Goal: Task Accomplishment & Management: Manage account settings

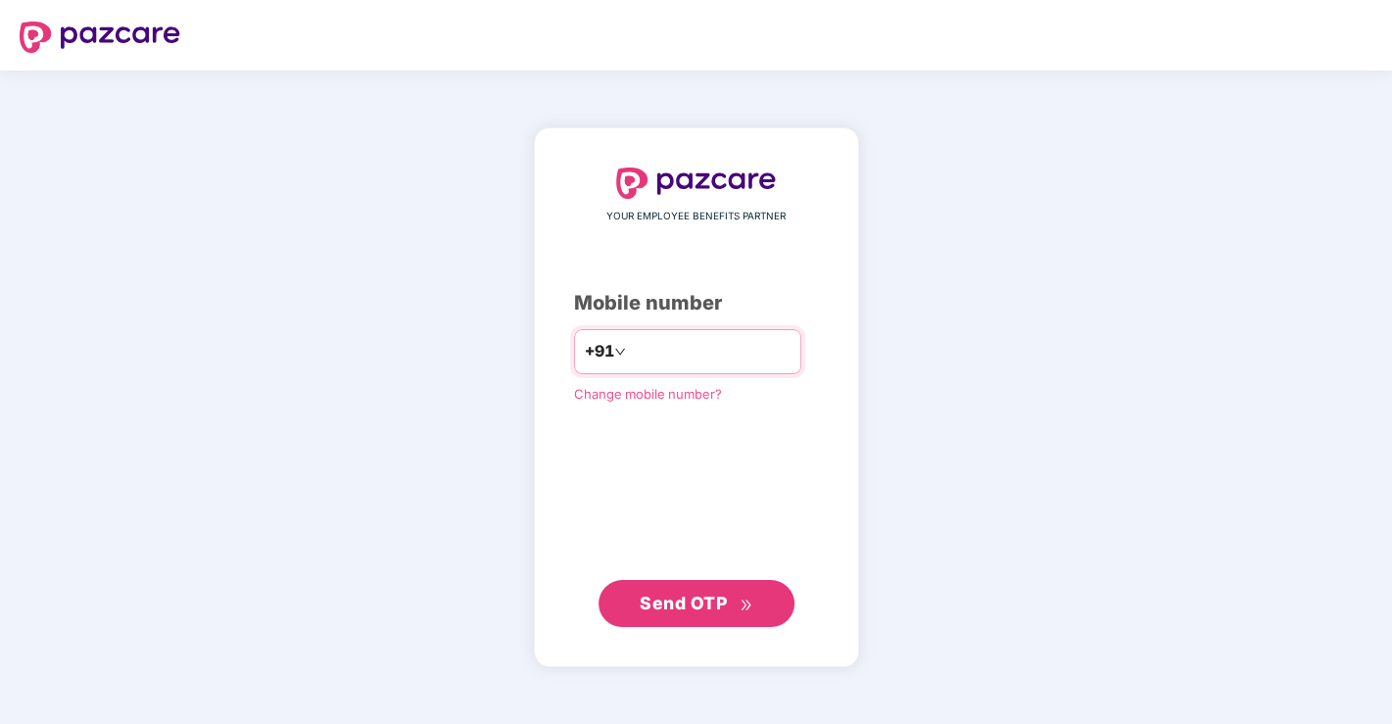
click at [652, 359] on input "number" at bounding box center [710, 351] width 161 height 31
type input "**********"
click at [723, 591] on span "Send OTP" at bounding box center [695, 602] width 113 height 27
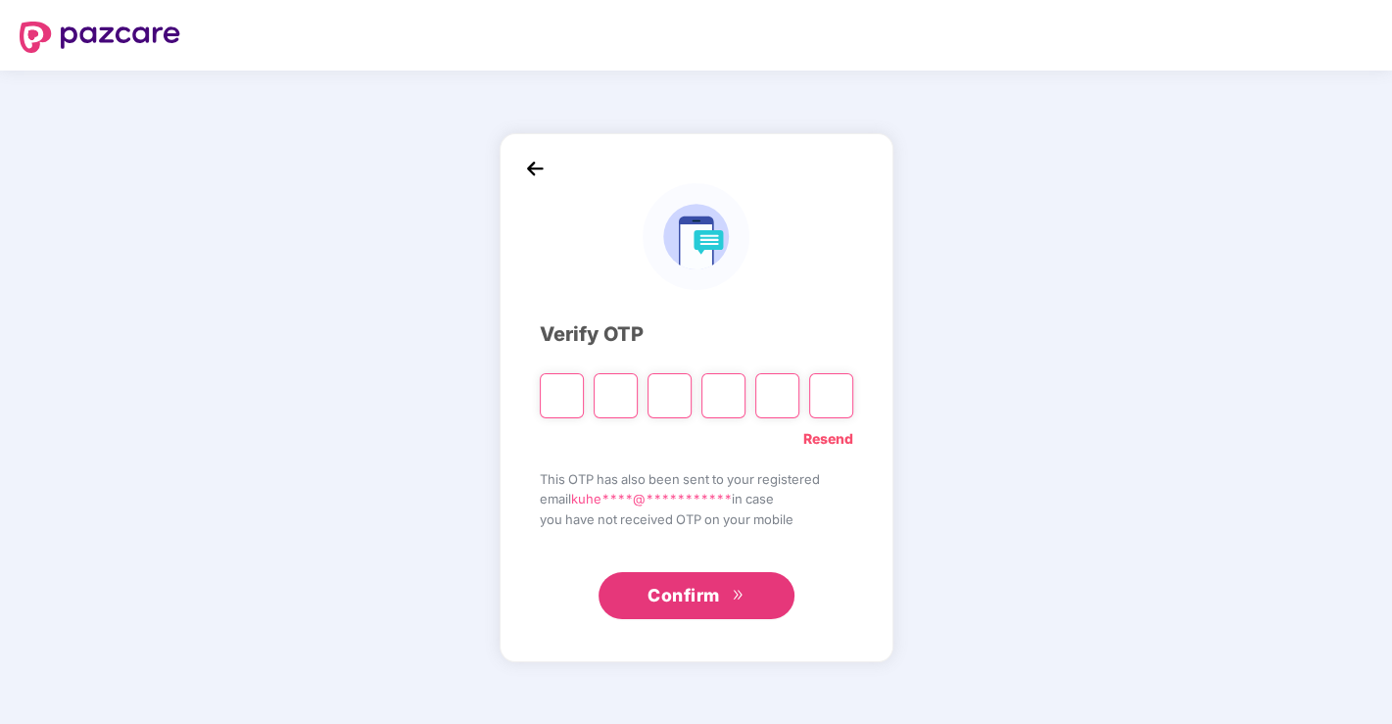
type input "*"
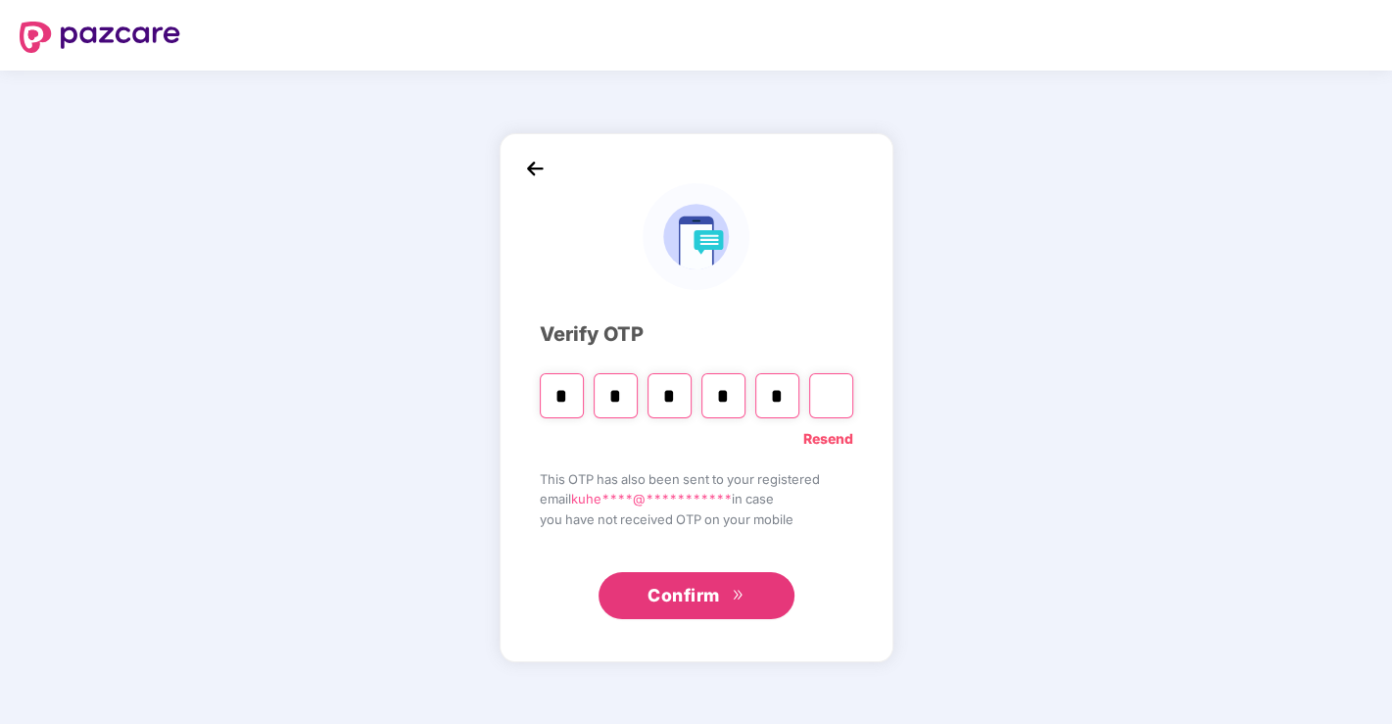
type input "*"
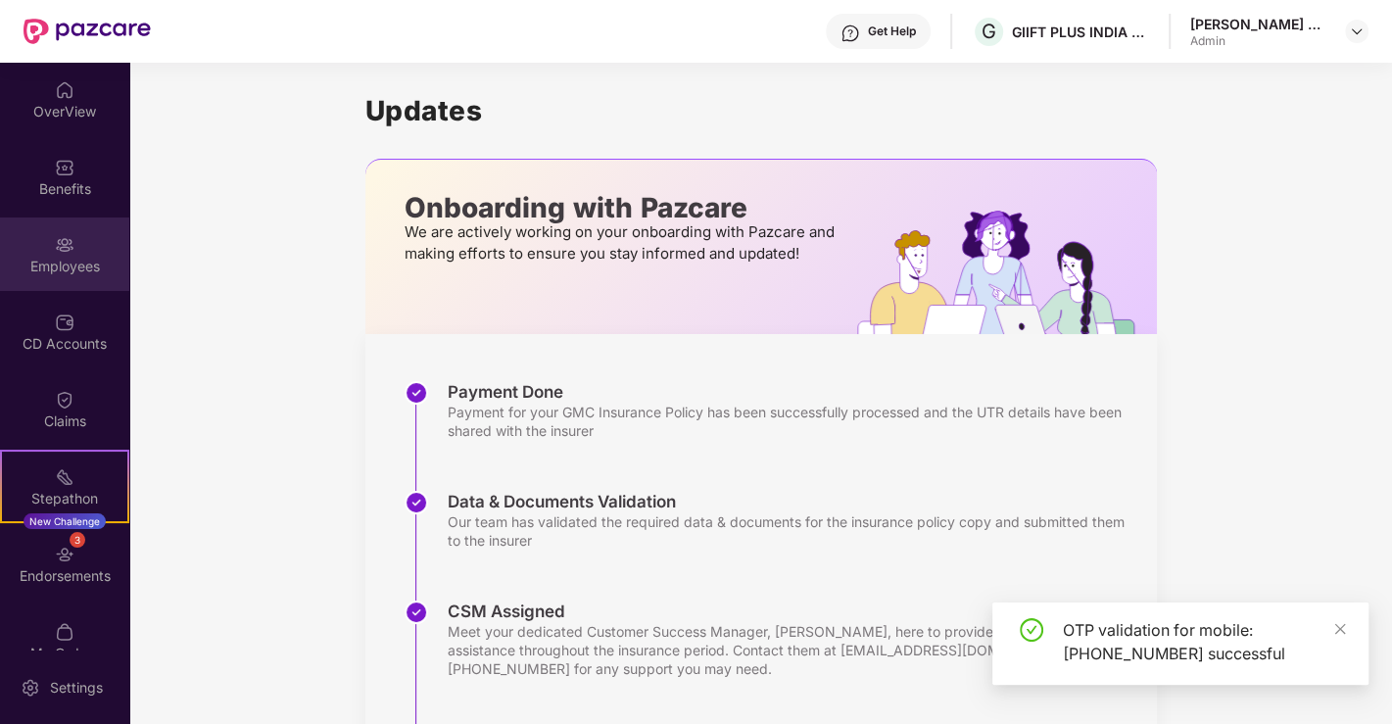
click at [71, 248] on img at bounding box center [65, 245] width 20 height 20
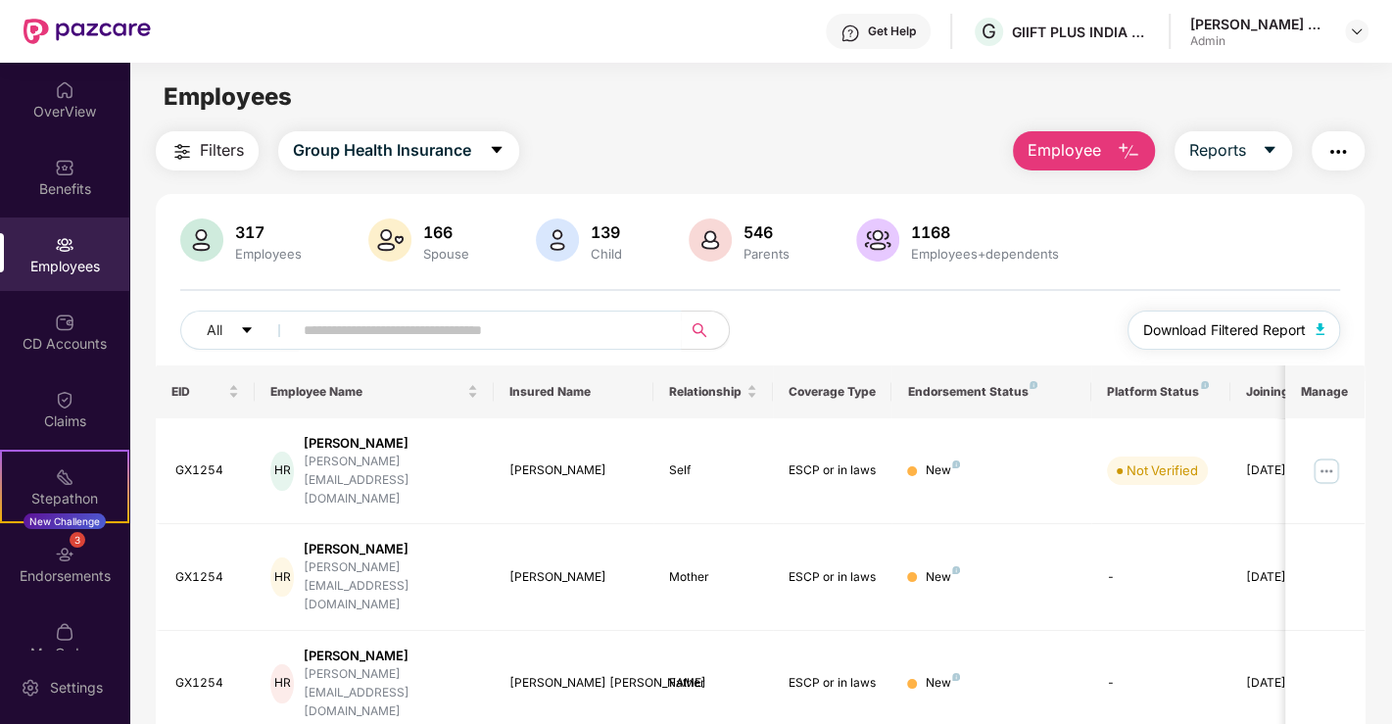
click at [1320, 325] on img "button" at bounding box center [1320, 329] width 10 height 12
